Goal: Find specific page/section: Find specific page/section

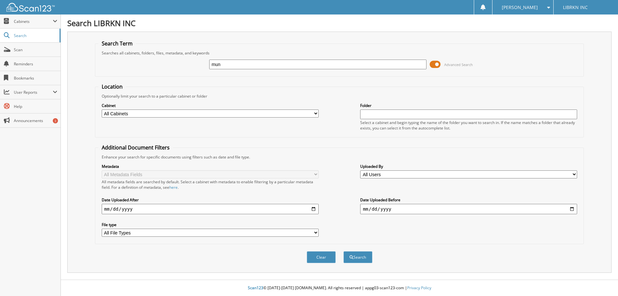
type input "[PERSON_NAME]"
click at [343, 251] on button "Search" at bounding box center [357, 257] width 29 height 12
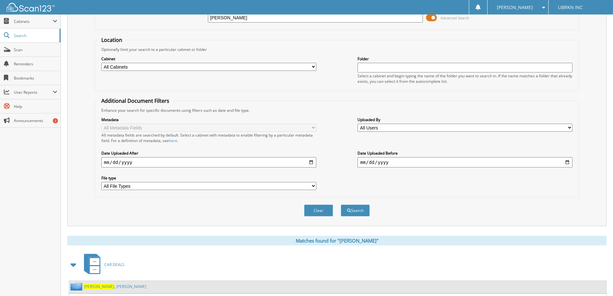
scroll to position [100, 0]
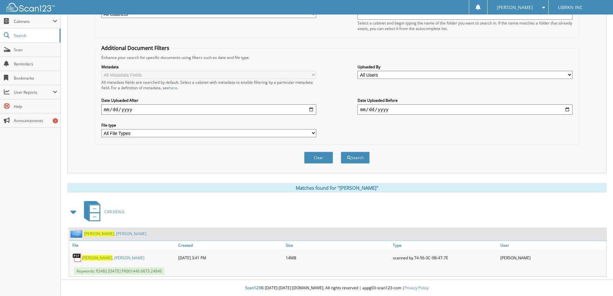
click at [89, 257] on span "[PERSON_NAME]" at bounding box center [97, 257] width 30 height 5
